Goal: Information Seeking & Learning: Learn about a topic

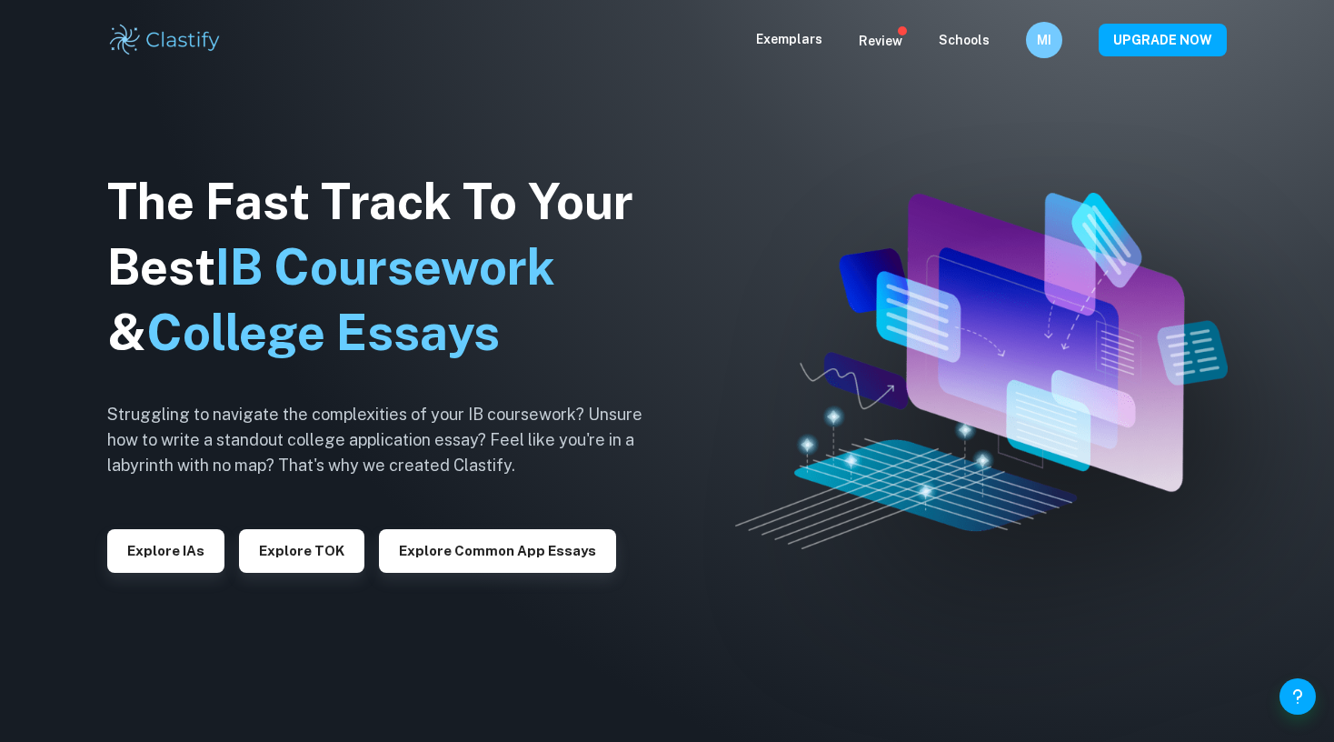
checkbox input "true"
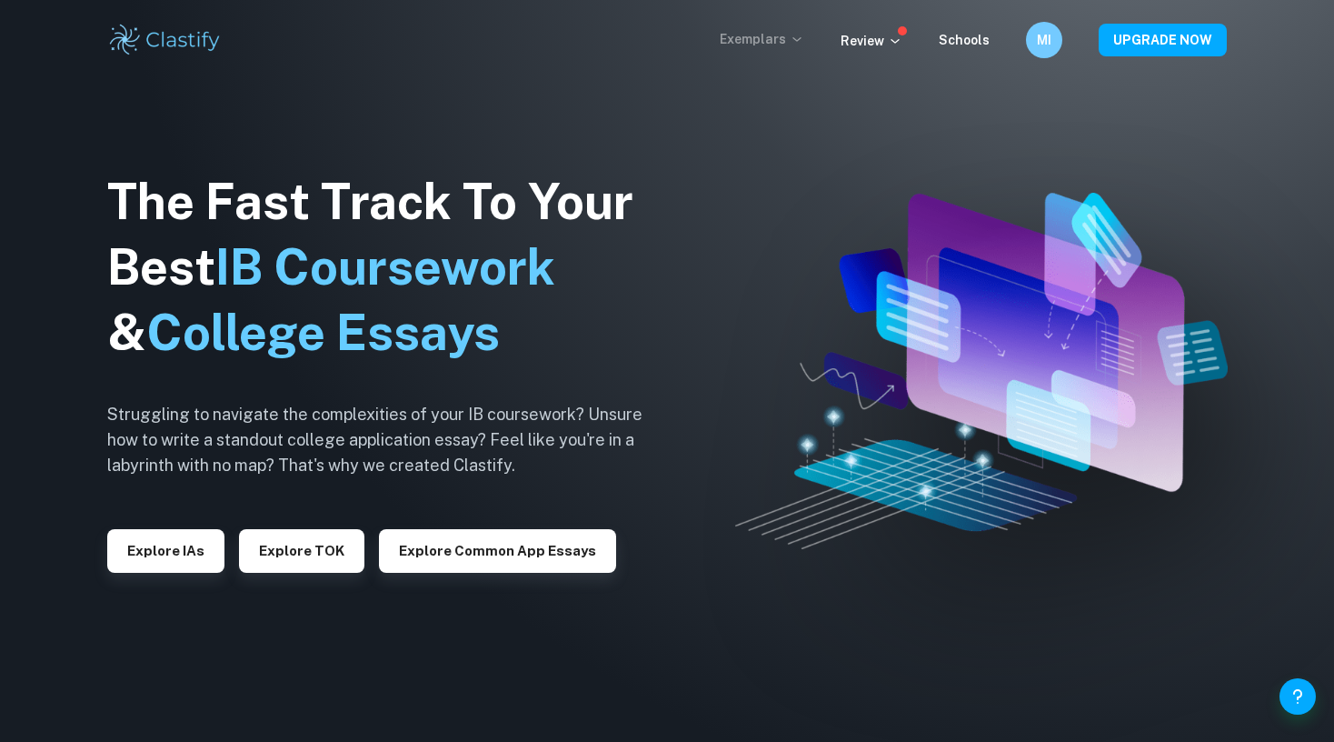
click at [763, 47] on p "Exemplars" at bounding box center [762, 39] width 85 height 20
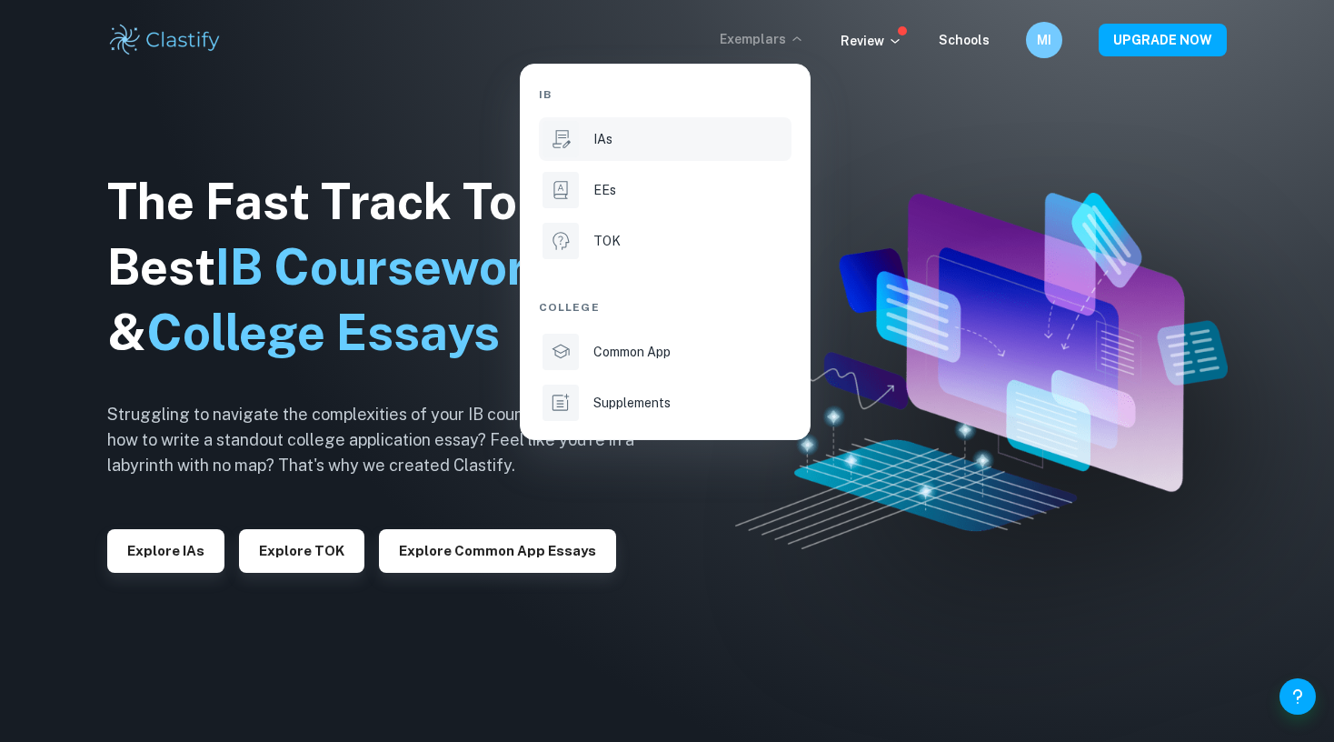
click at [702, 134] on div "IAs" at bounding box center [690, 139] width 194 height 20
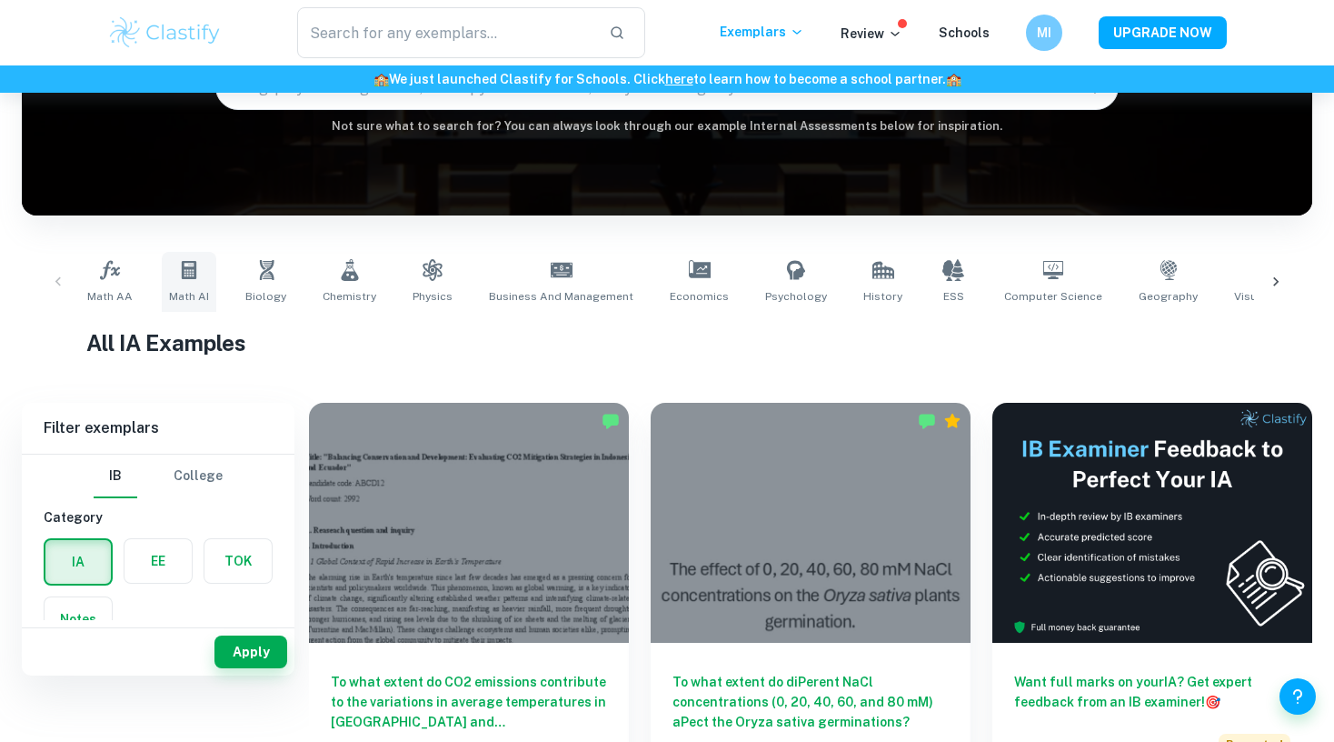
scroll to position [269, 0]
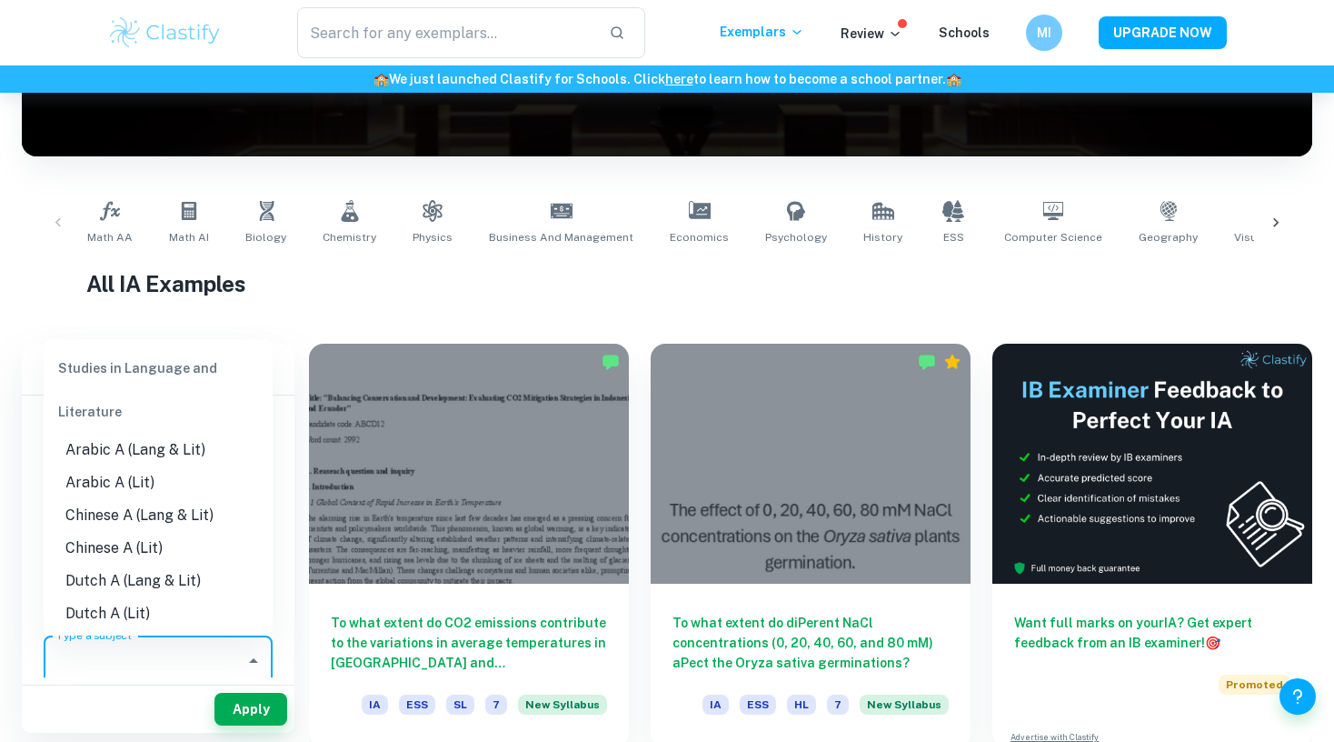
click at [156, 662] on input "Type a subject" at bounding box center [144, 660] width 185 height 35
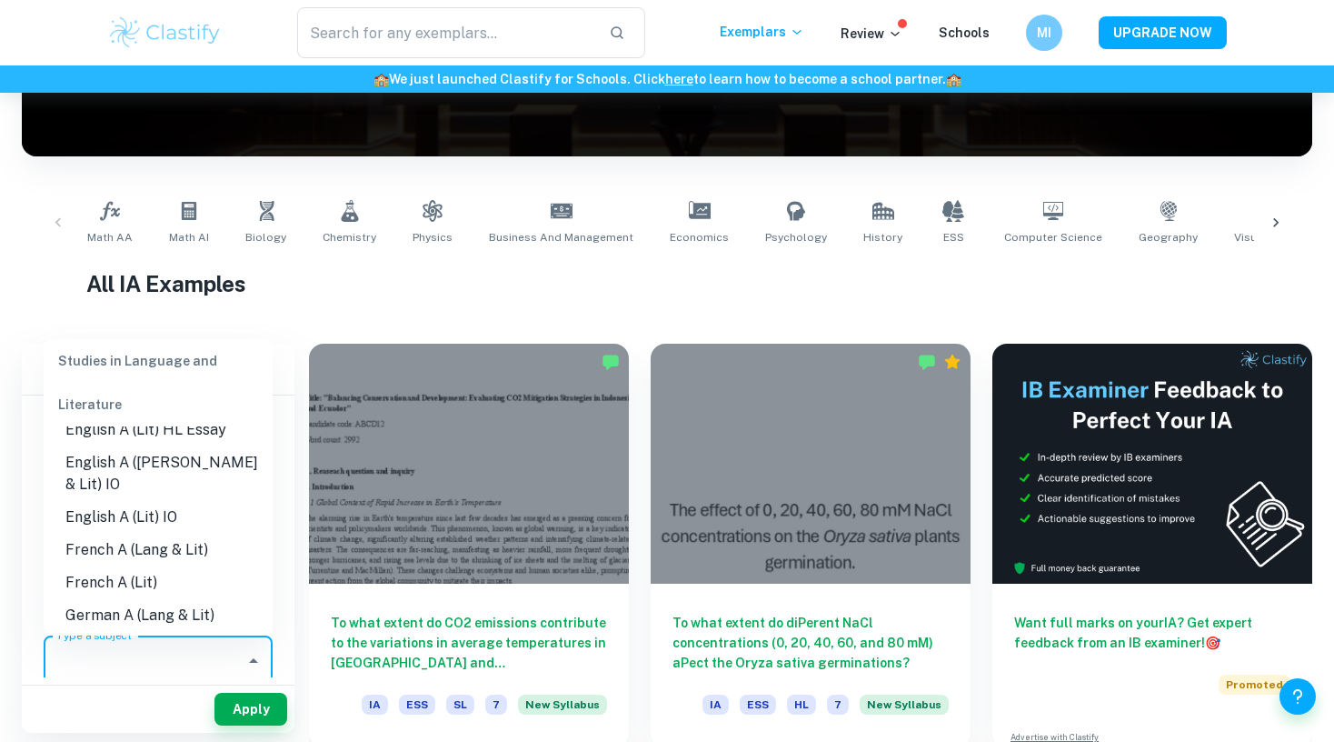
scroll to position [204, 0]
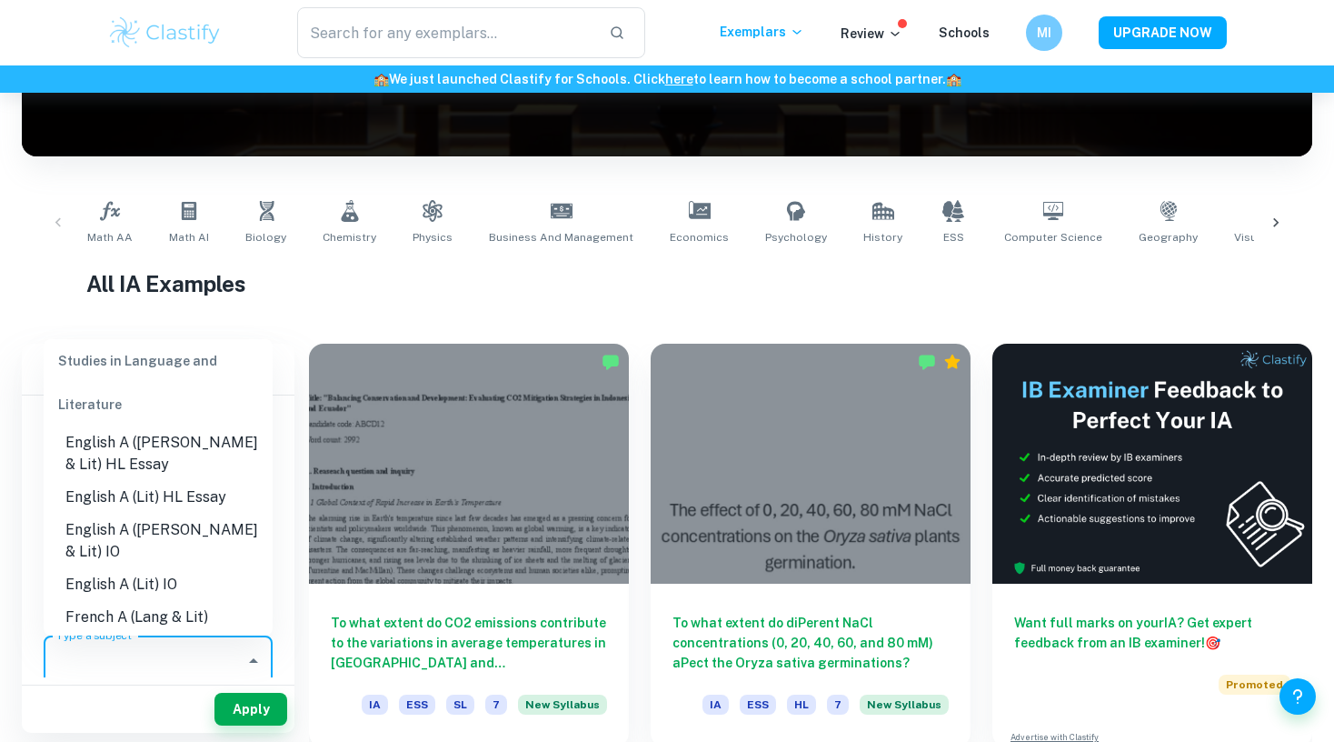
click at [193, 531] on li "English A (Lang & Lit) IO" at bounding box center [158, 540] width 229 height 55
type input "English A (Lang & Lit) IO"
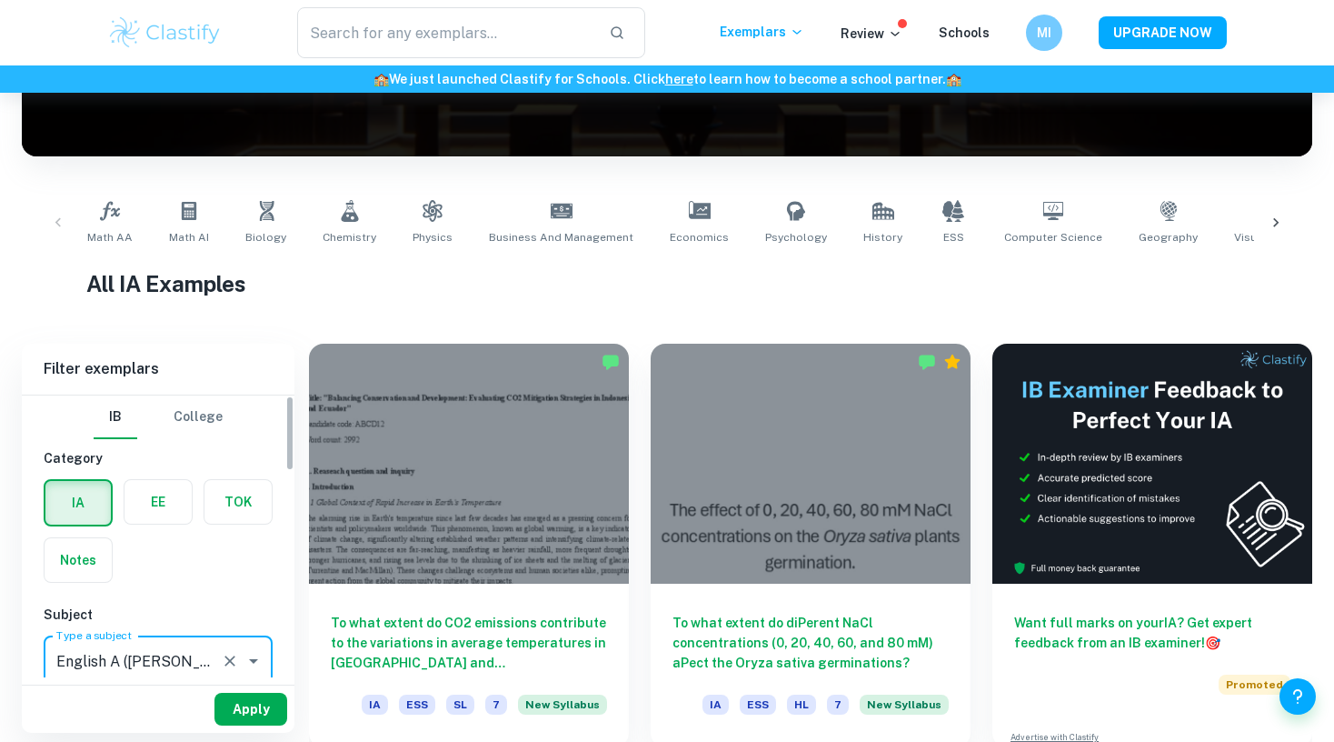
click at [231, 698] on button "Apply" at bounding box center [250, 708] width 73 height 33
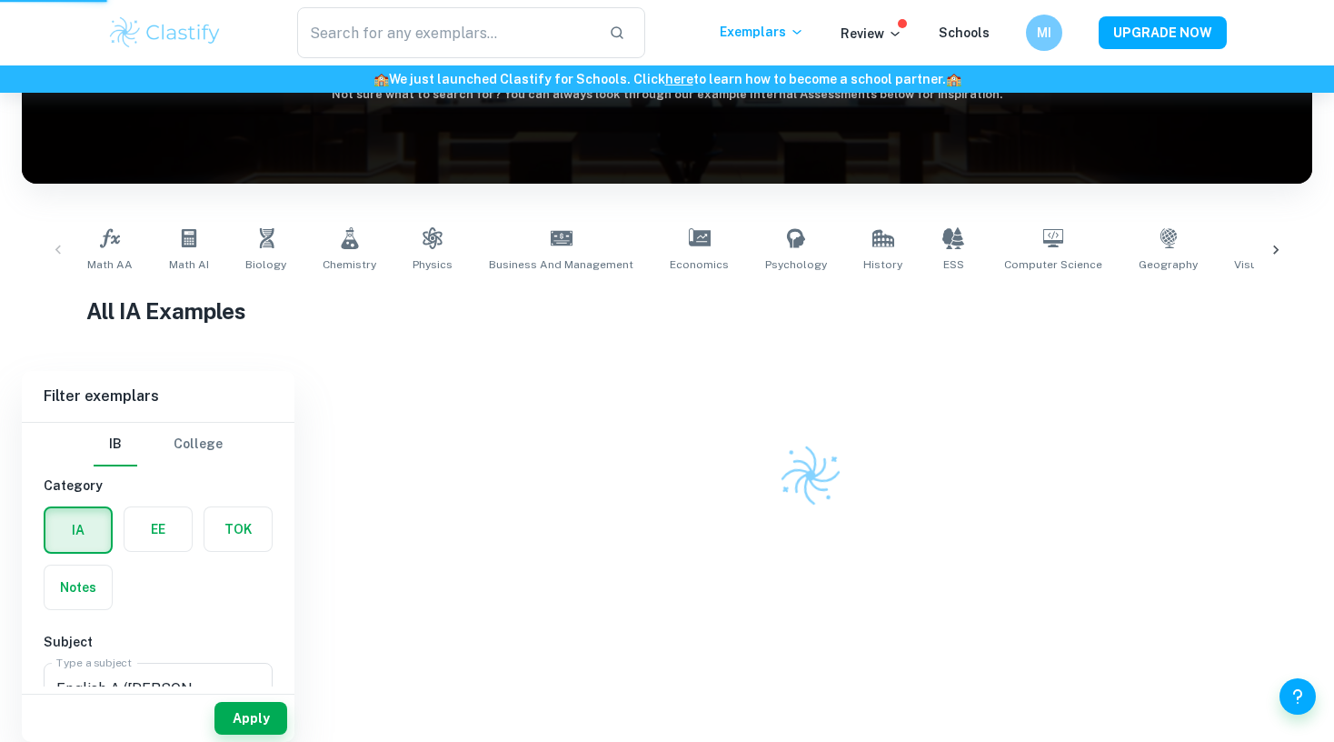
scroll to position [233, 0]
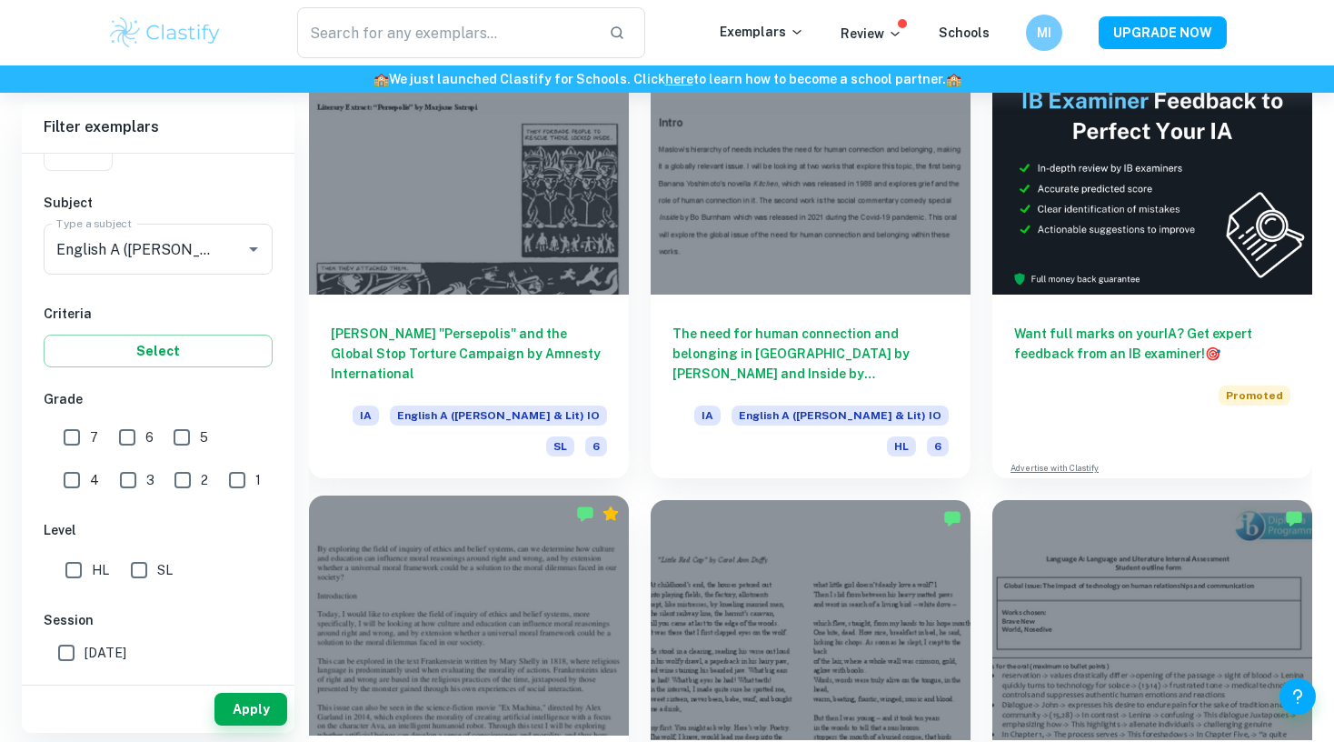
scroll to position [310, 0]
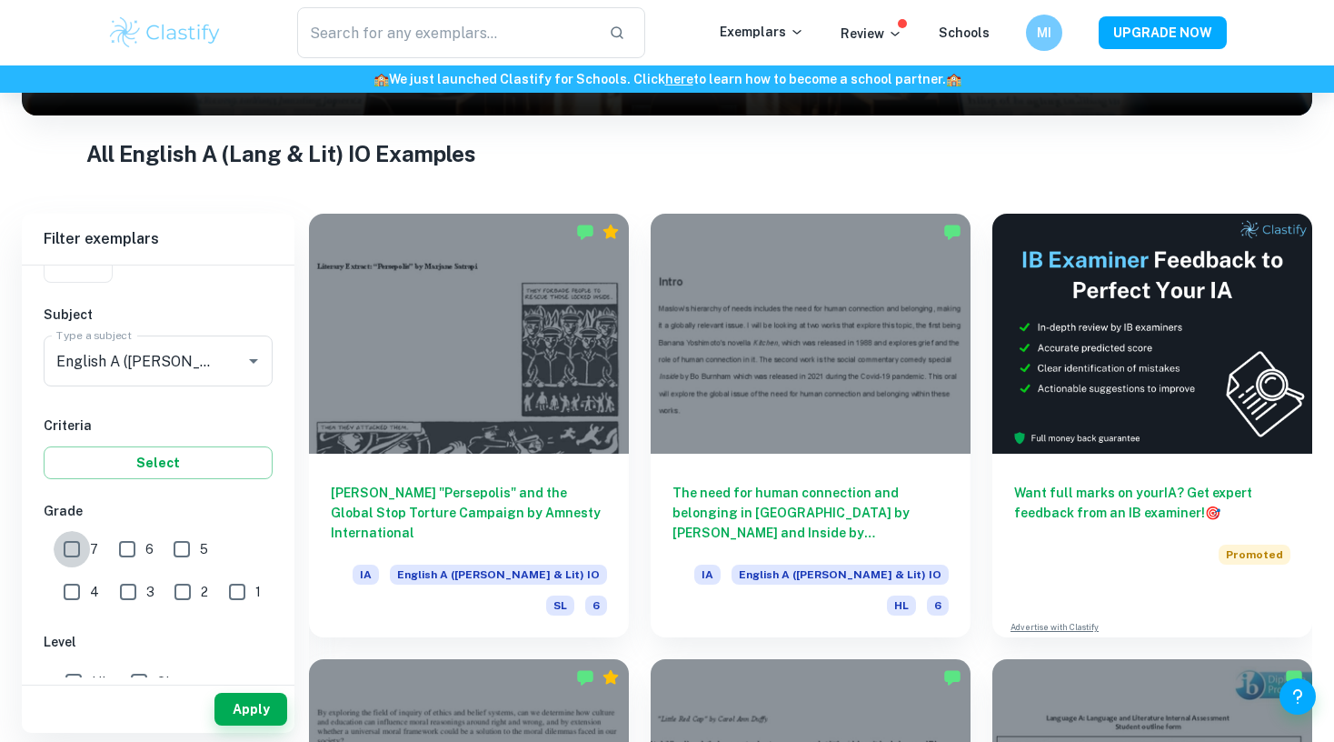
click at [64, 552] on input "7" at bounding box center [72, 549] width 36 height 36
checkbox input "true"
click at [245, 702] on button "Apply" at bounding box center [250, 708] width 73 height 33
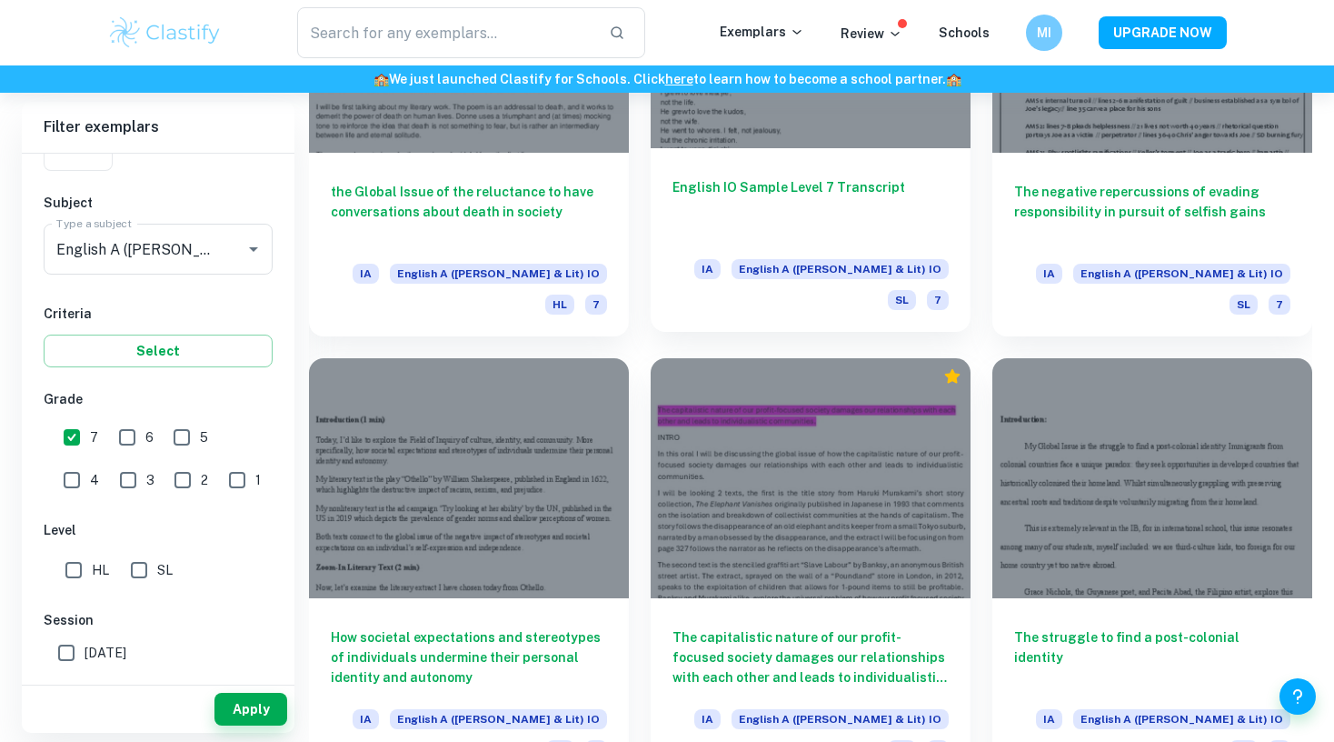
scroll to position [1951, 0]
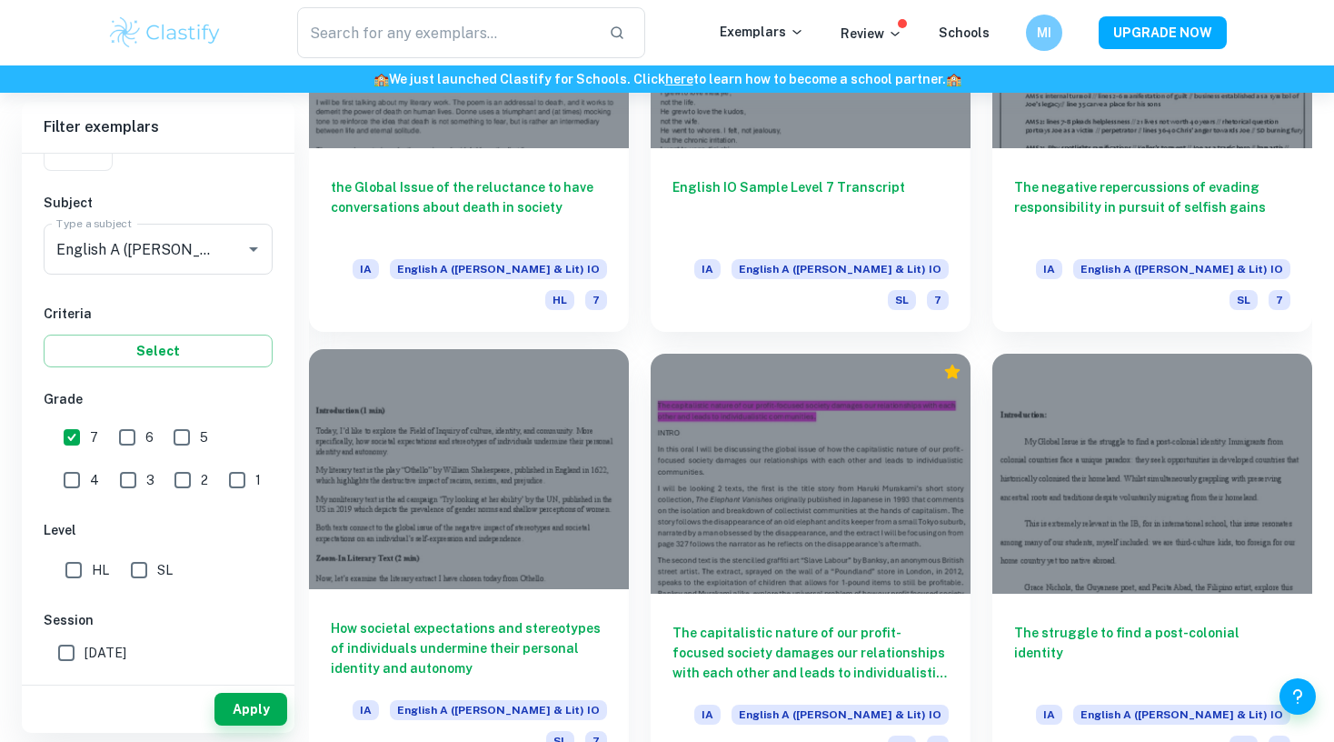
click at [555, 618] on h6 "How societal expectations and stereotypes of individuals undermine their person…" at bounding box center [469, 648] width 276 height 60
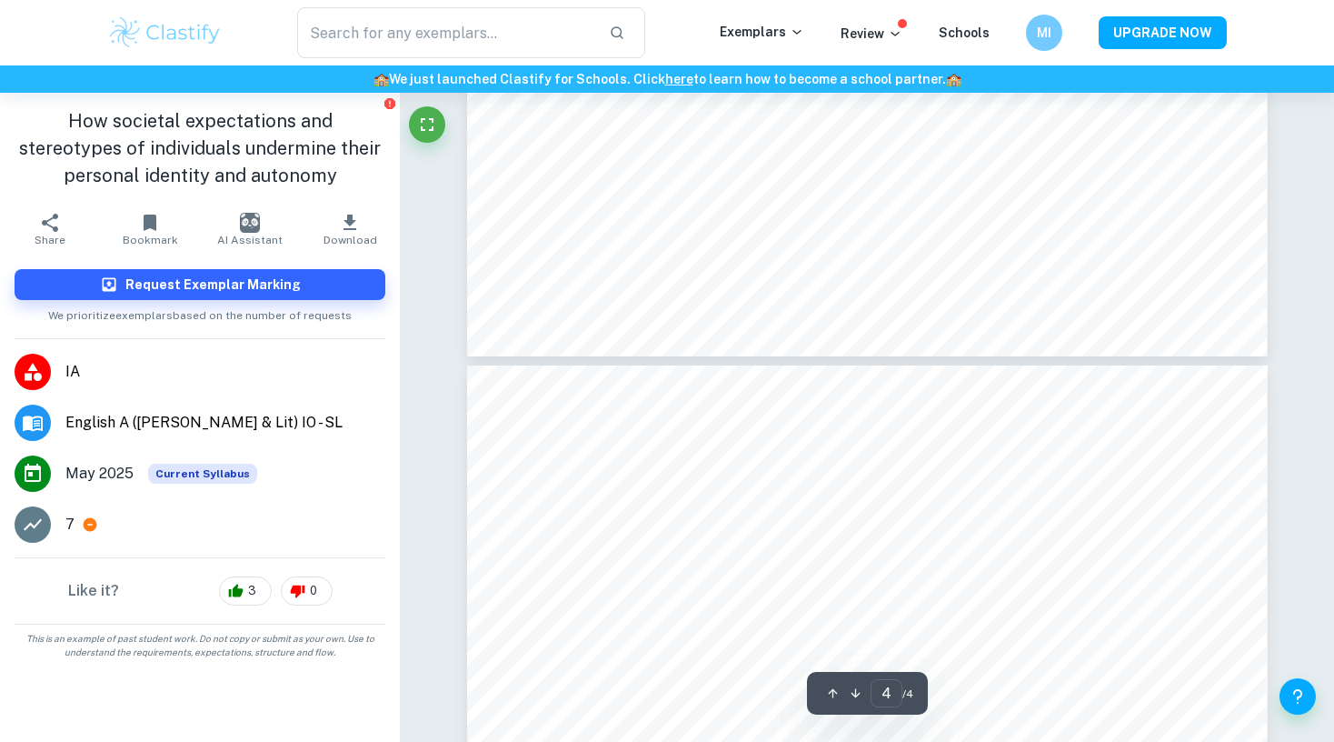
type input "3"
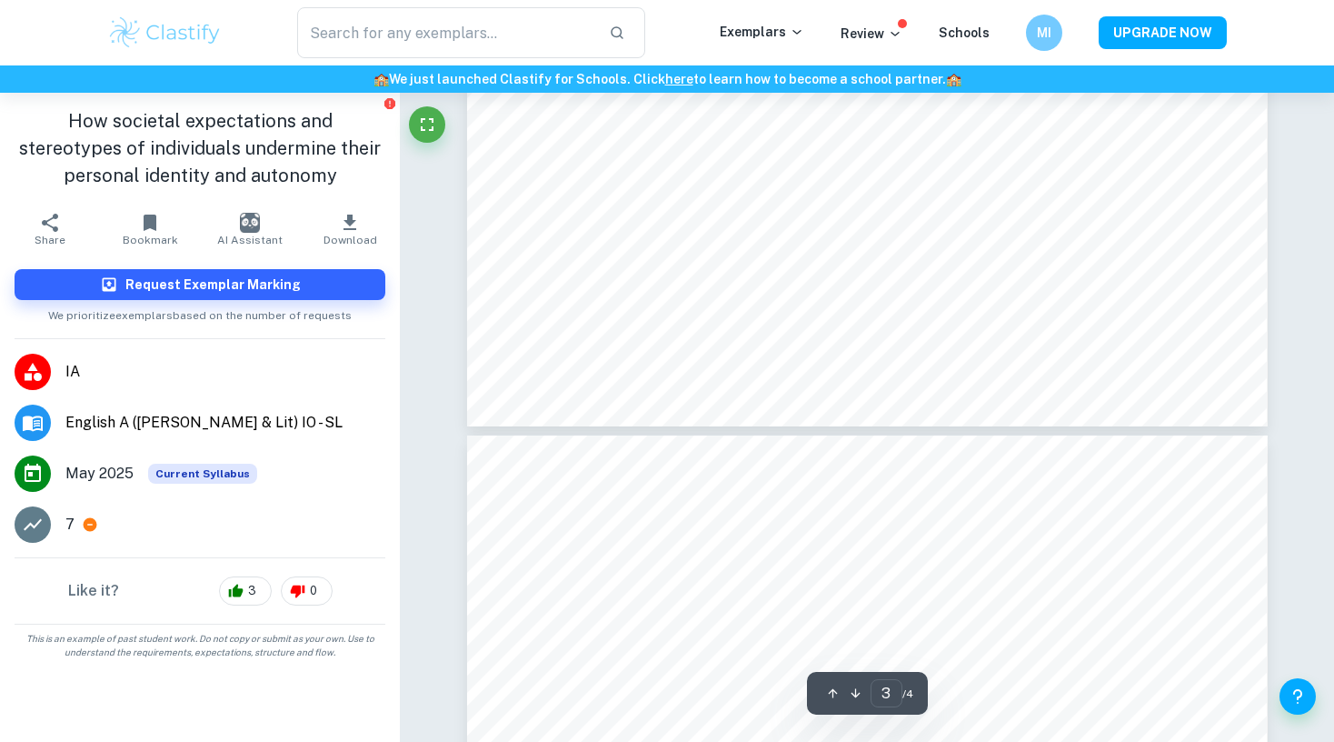
scroll to position [3066, 0]
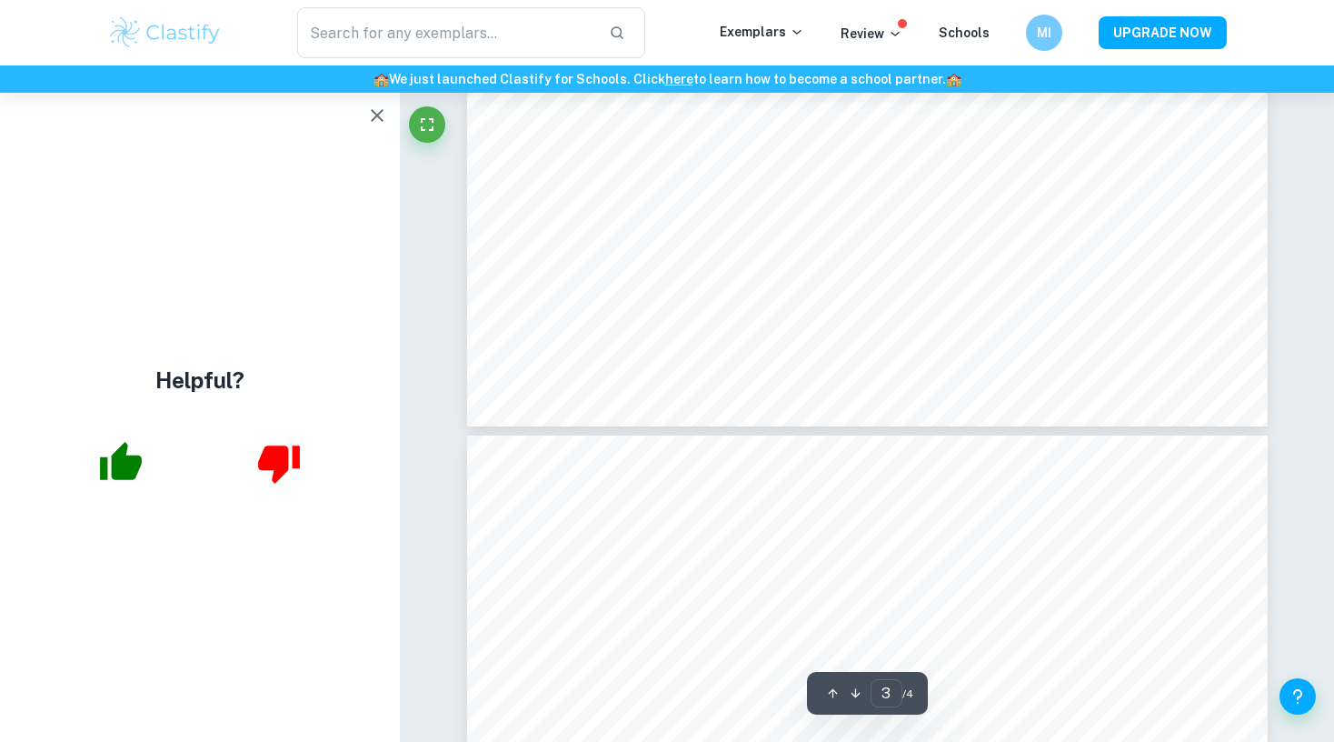
click at [370, 116] on icon "button" at bounding box center [377, 116] width 22 height 22
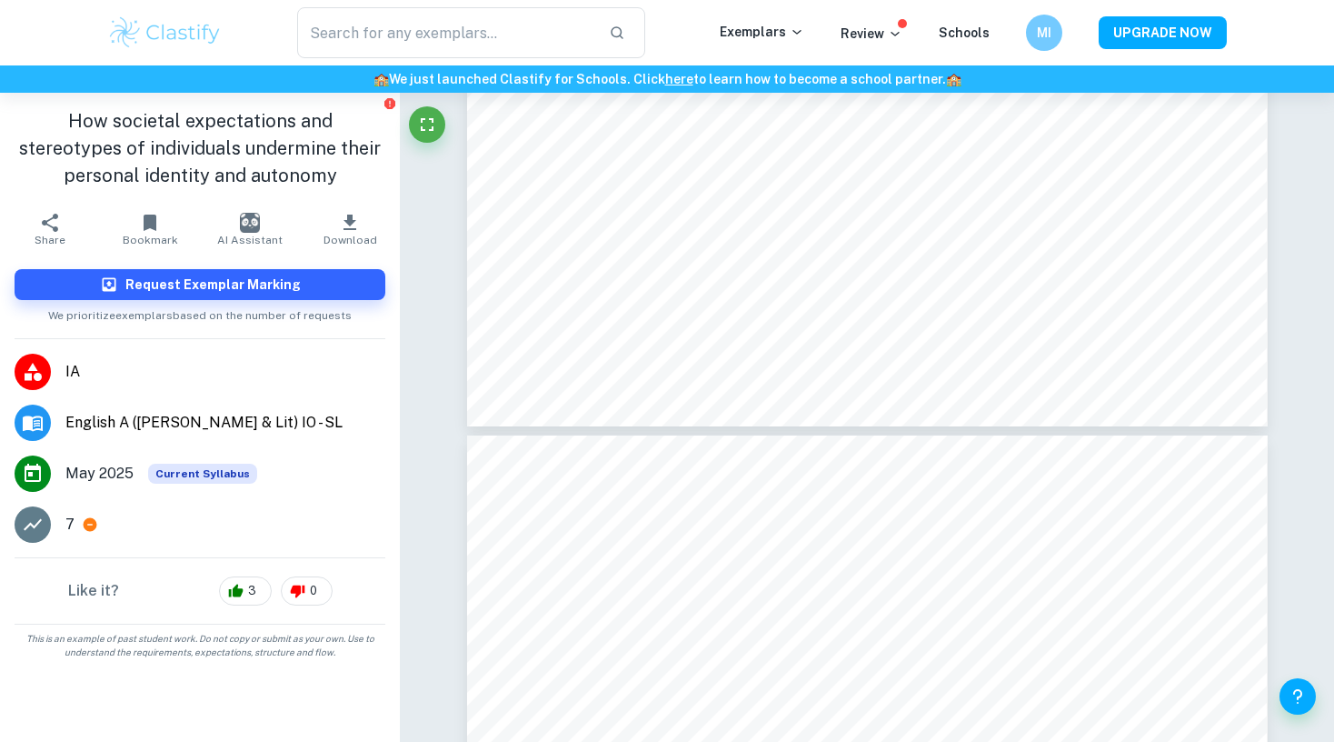
click at [214, 413] on span "English A ([PERSON_NAME] & Lit) IO - SL" at bounding box center [225, 423] width 320 height 22
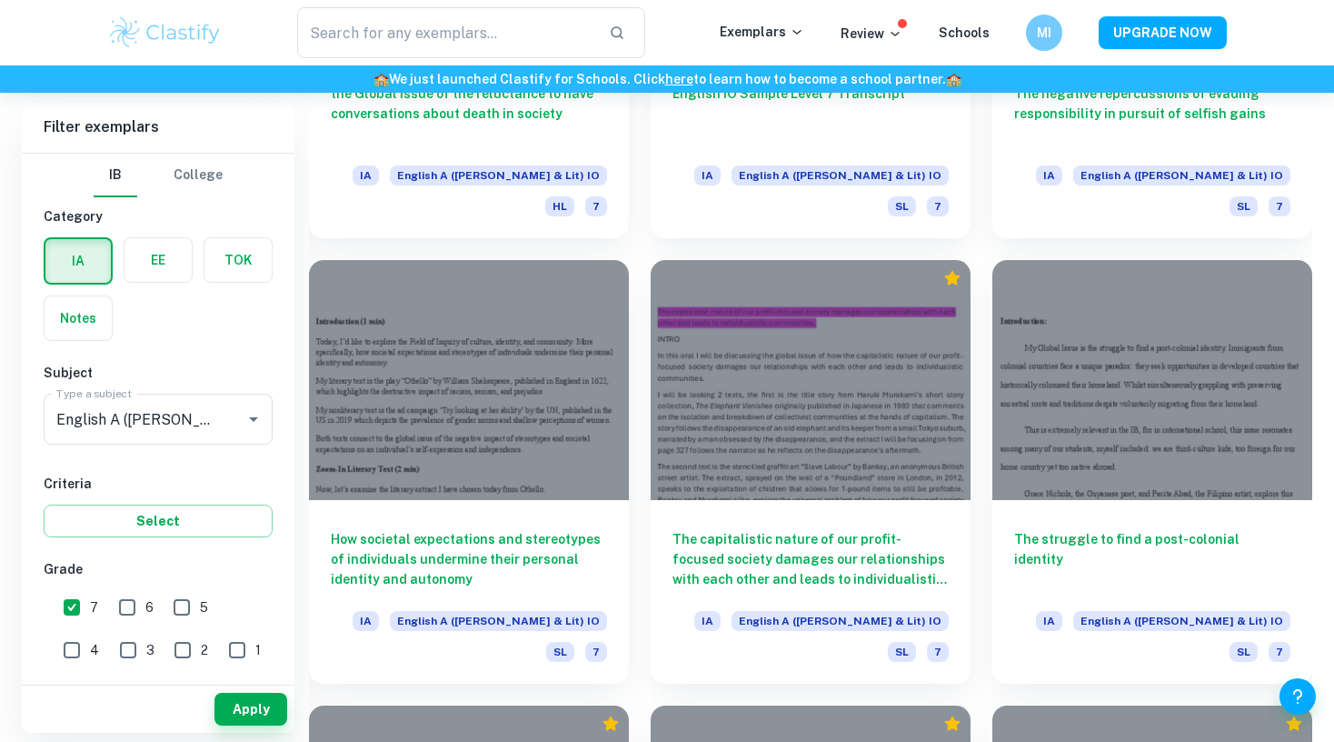
scroll to position [2089, 0]
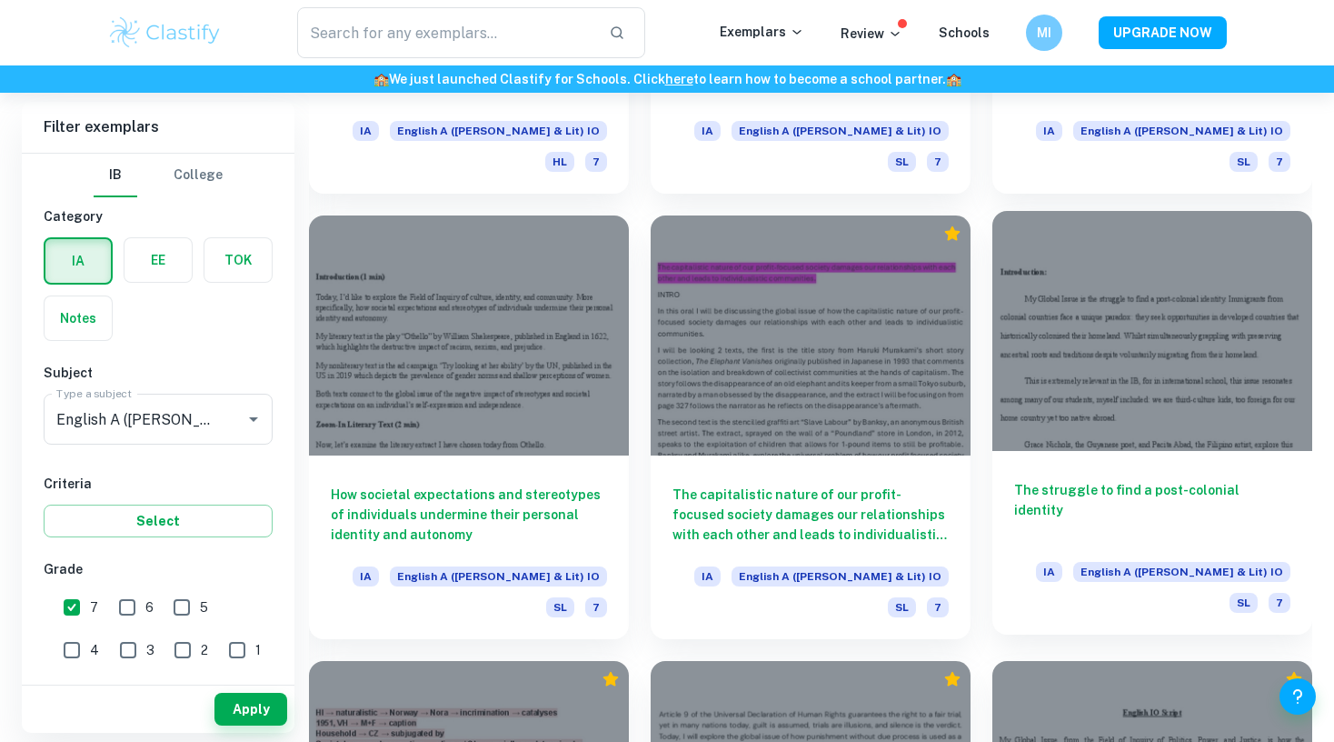
click at [1106, 451] on div "The struggle to find a post-colonial identity IA English A (Lang & Lit) IO SL 7" at bounding box center [1152, 543] width 320 height 184
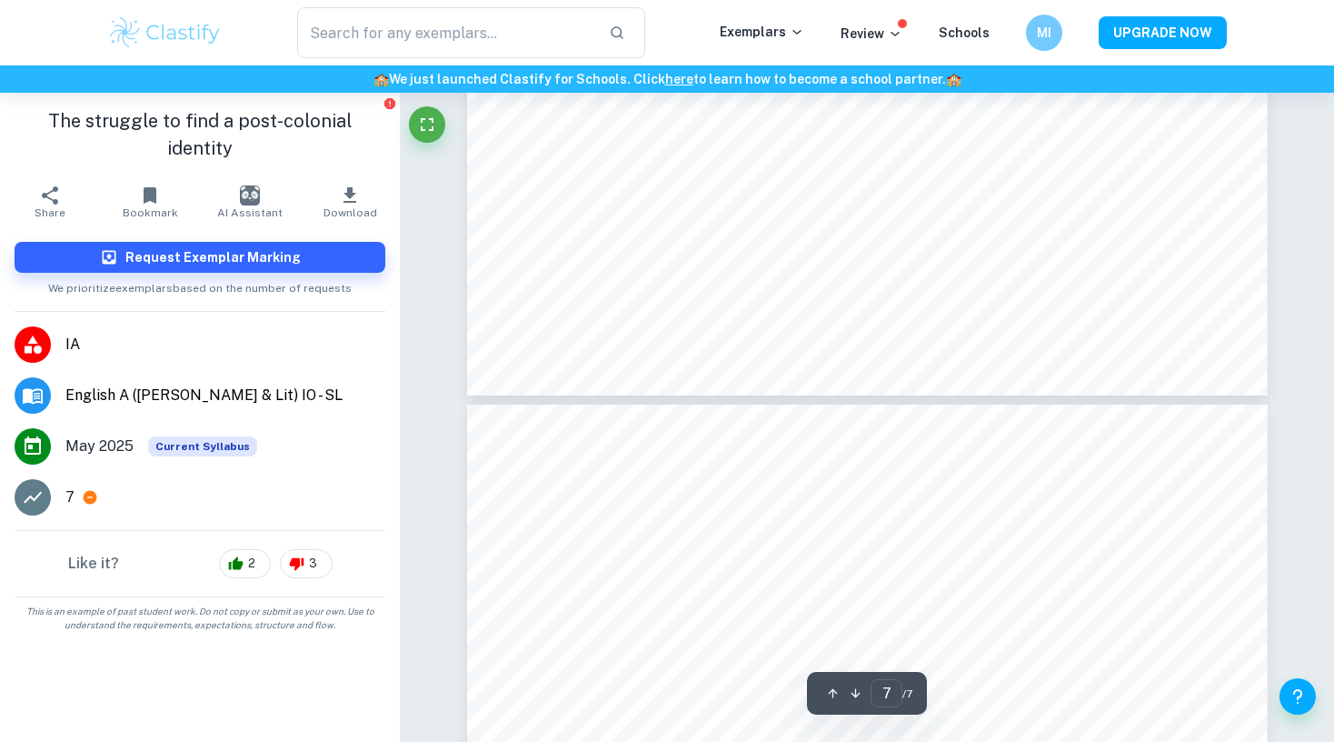
scroll to position [6839, 0]
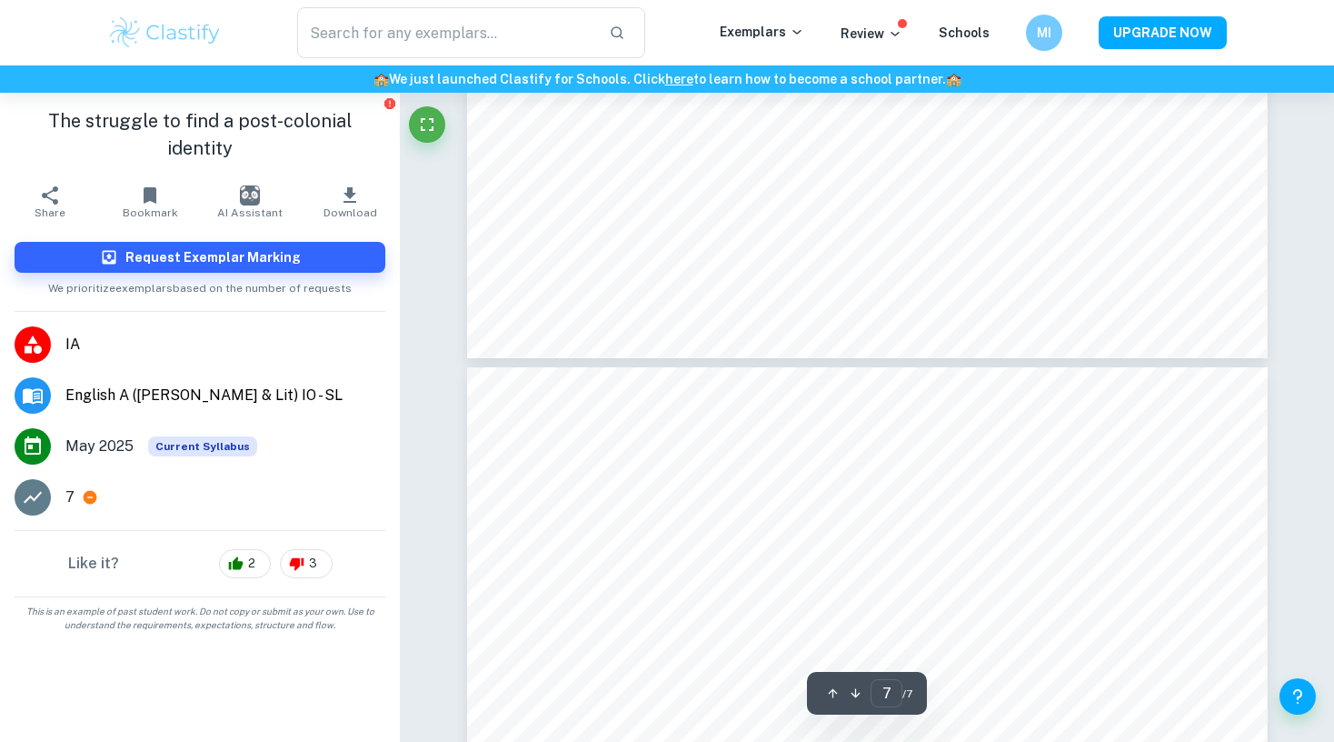
type input "6"
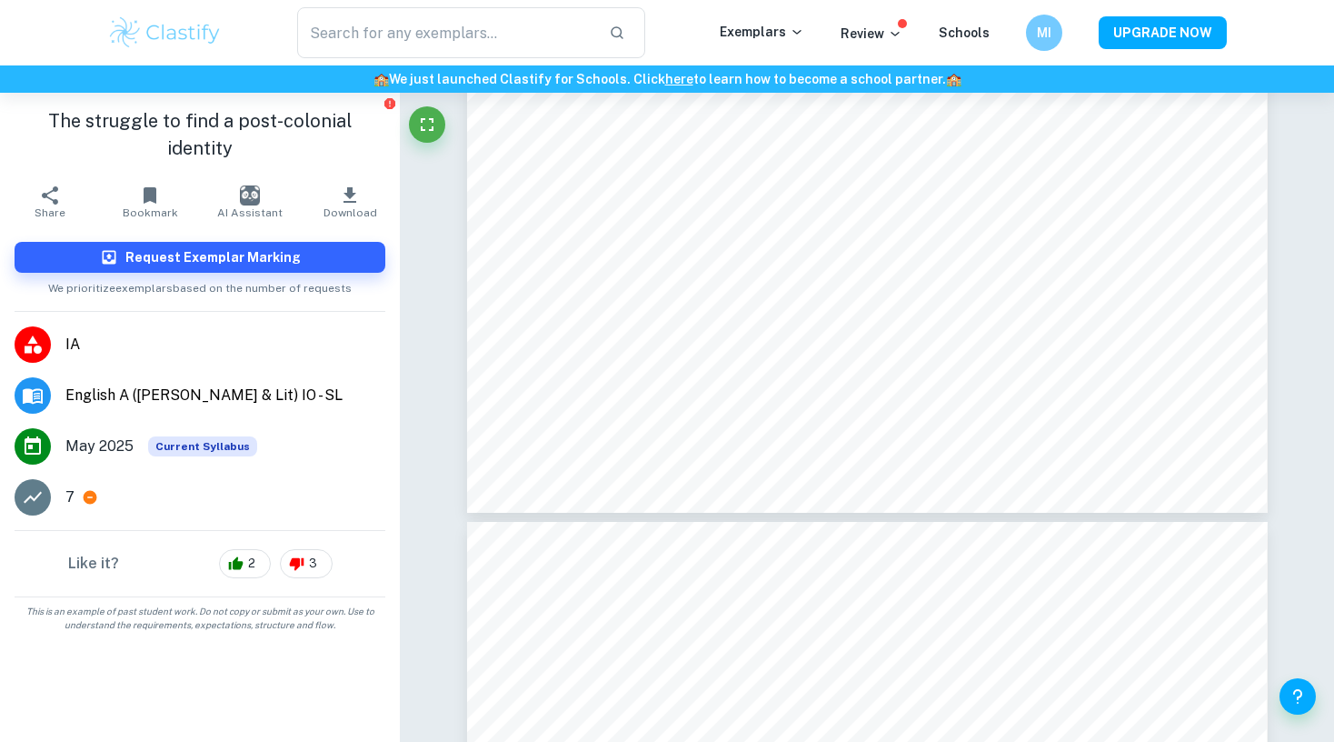
scroll to position [6446, 0]
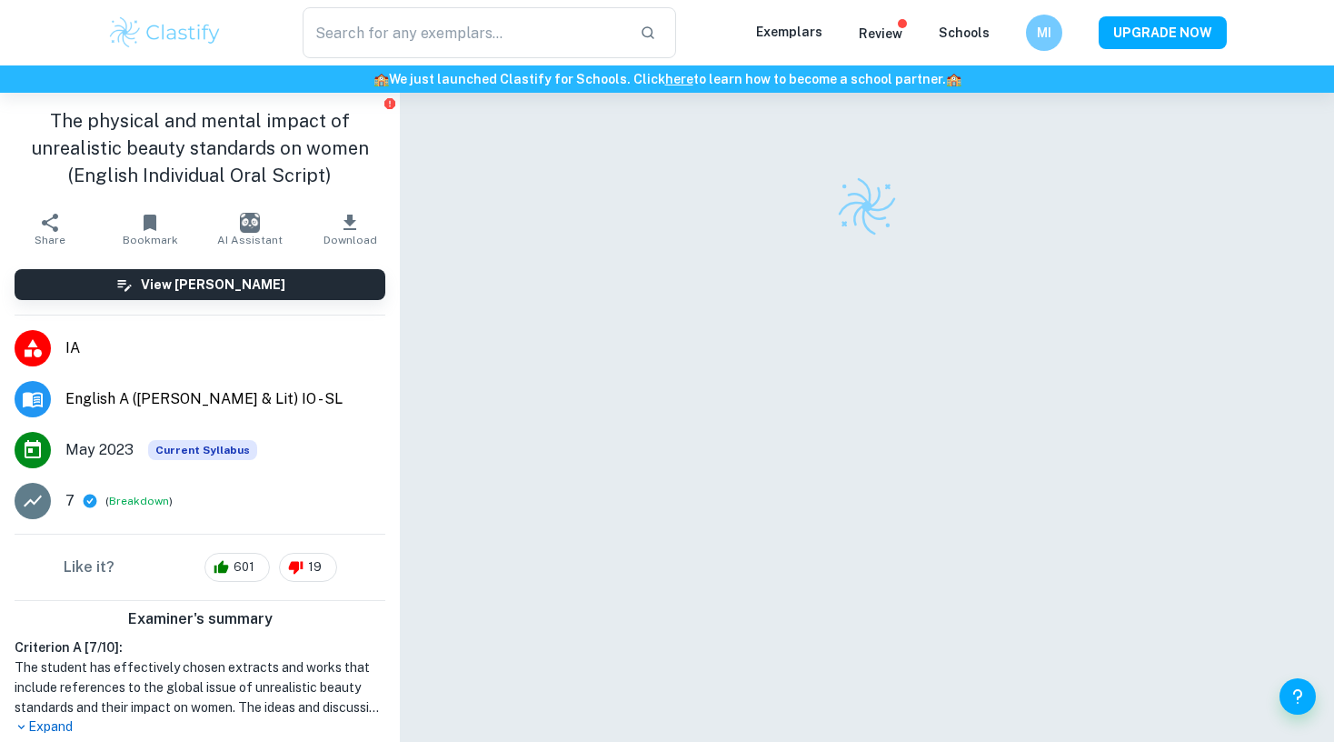
checkbox input "true"
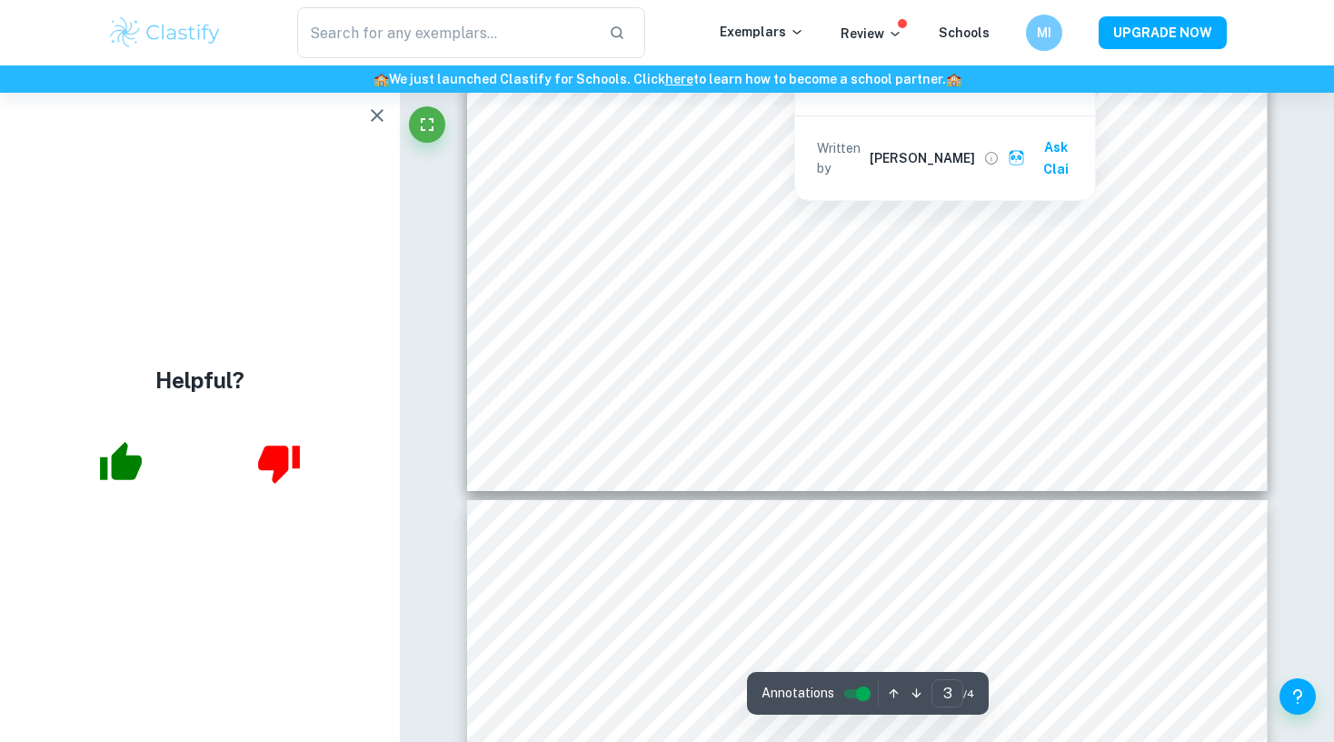
type input "4"
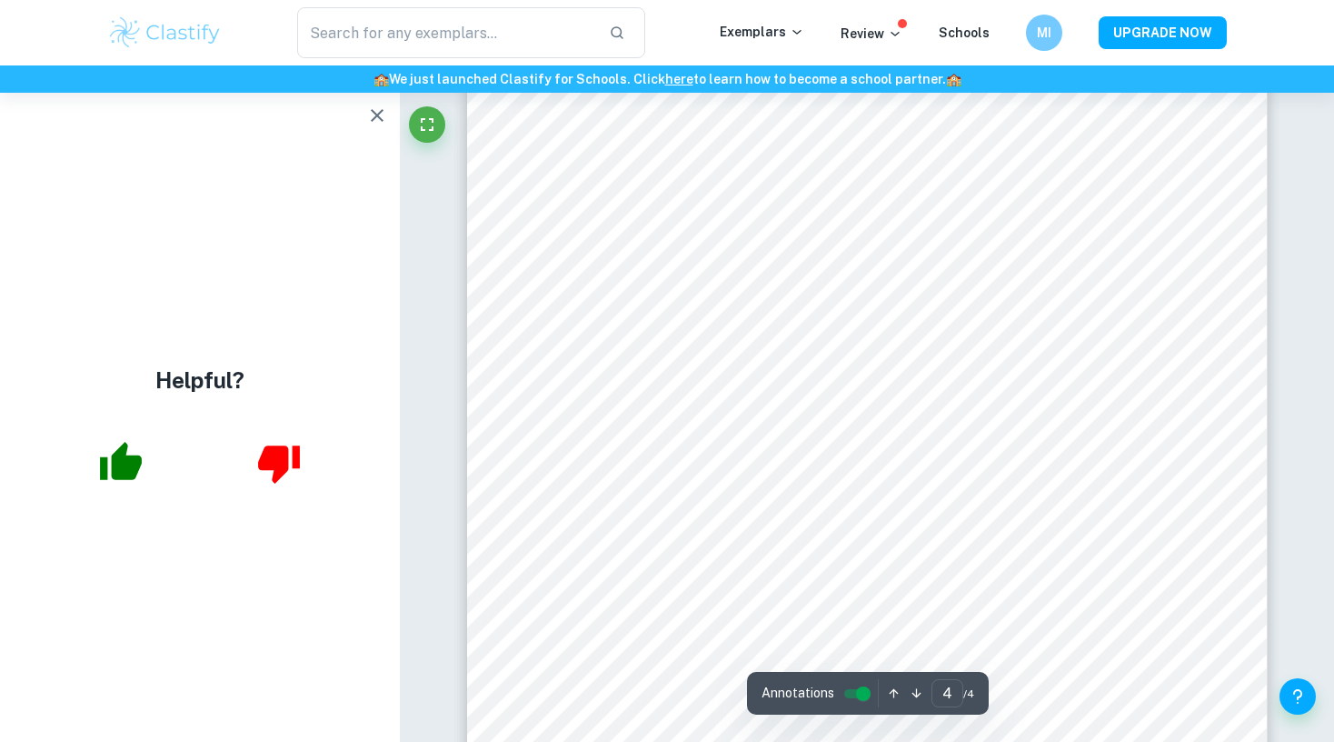
scroll to position [3973, 0]
click at [379, 120] on icon "button" at bounding box center [377, 116] width 22 height 22
